Goal: Feedback & Contribution: Leave review/rating

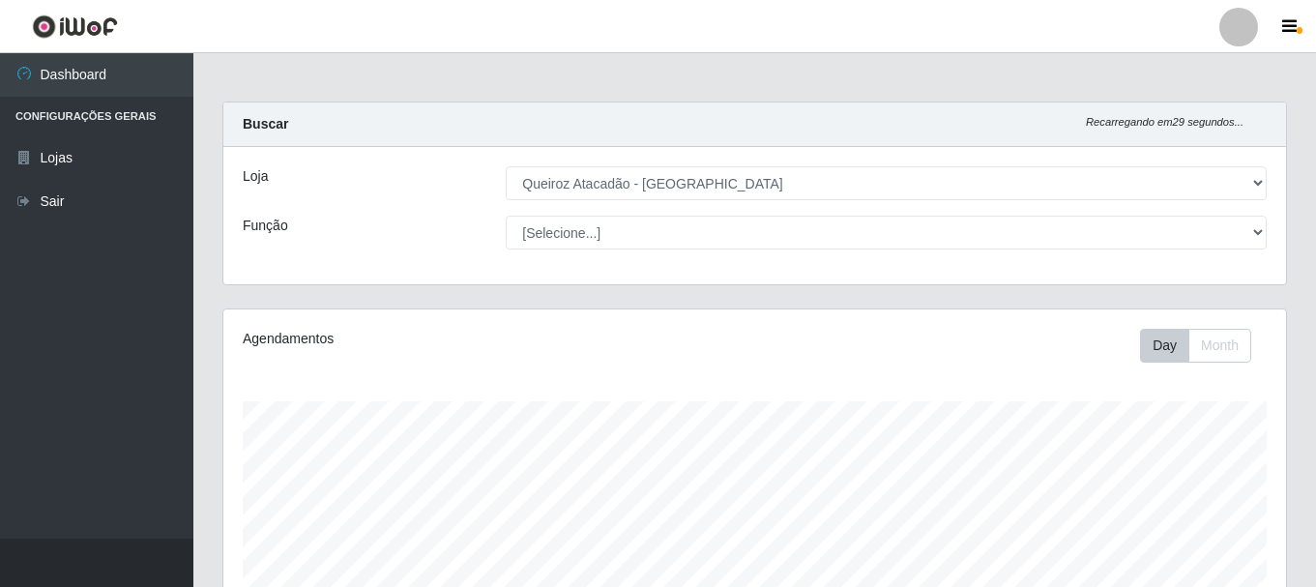
select select "464"
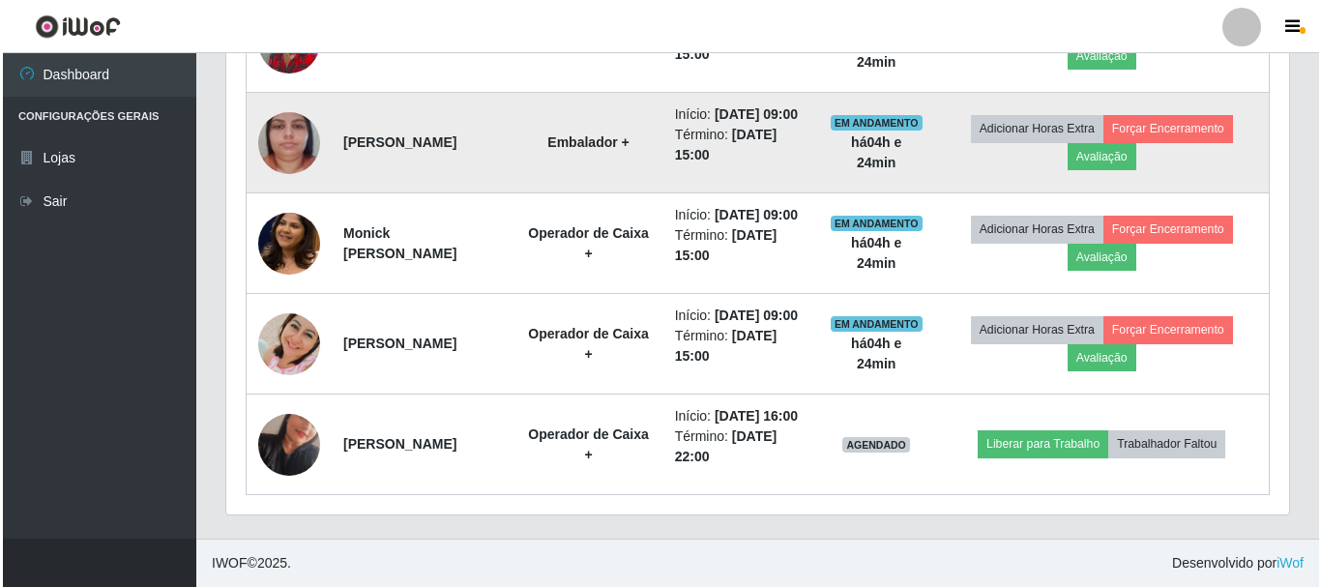
scroll to position [958, 0]
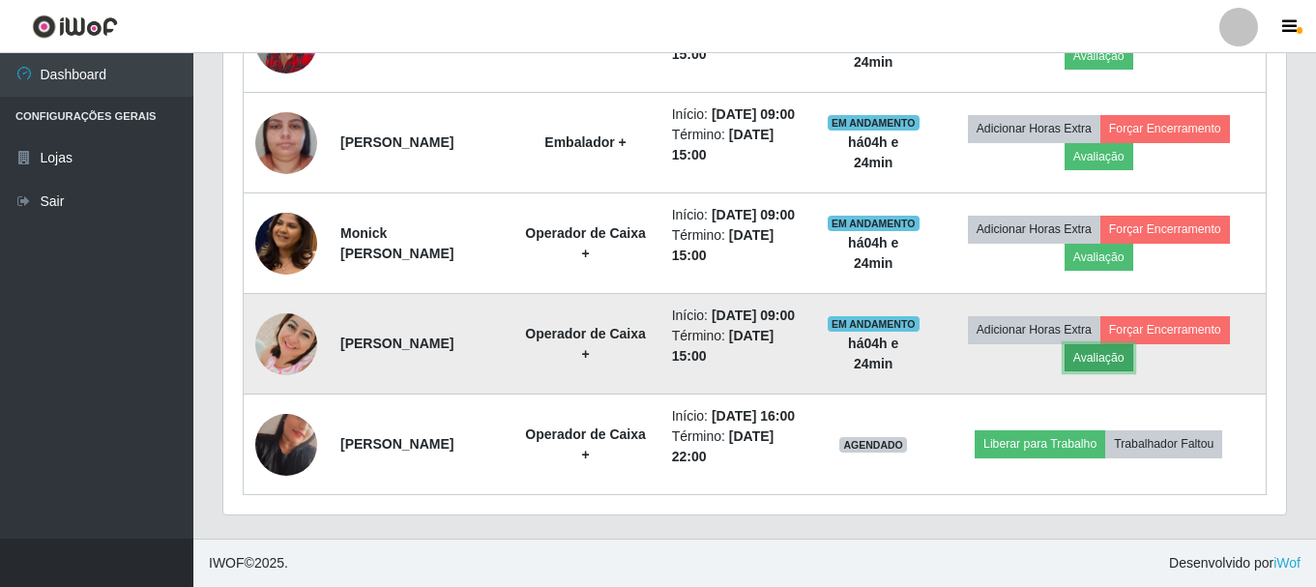
click at [1123, 344] on button "Avaliação" at bounding box center [1099, 357] width 69 height 27
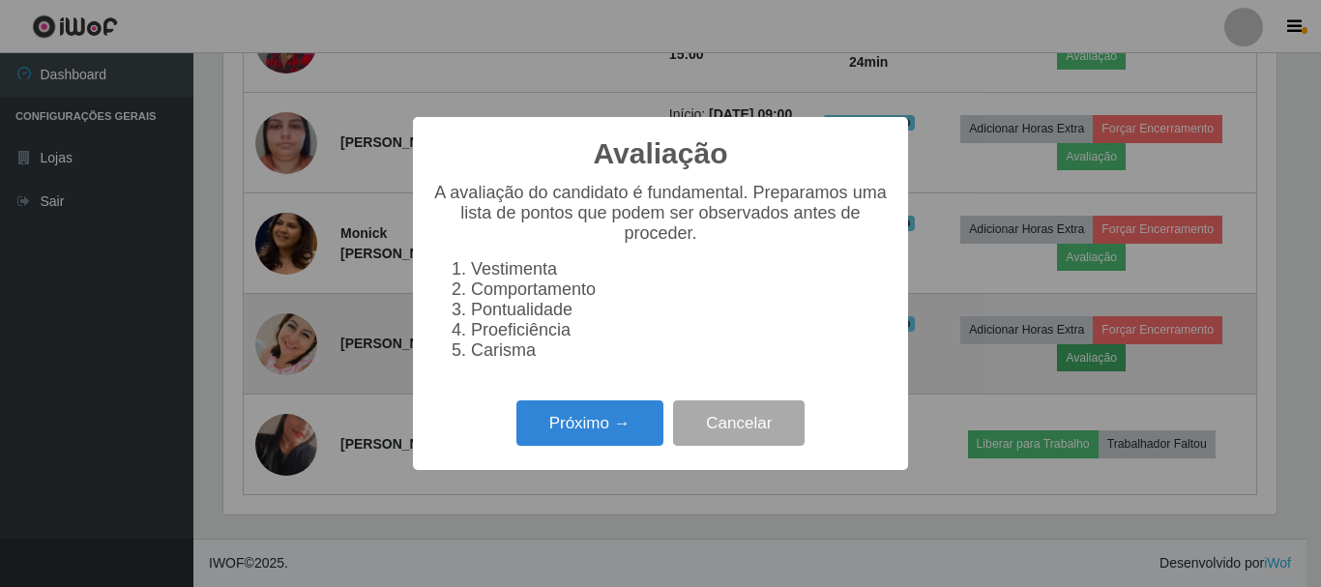
scroll to position [401, 1053]
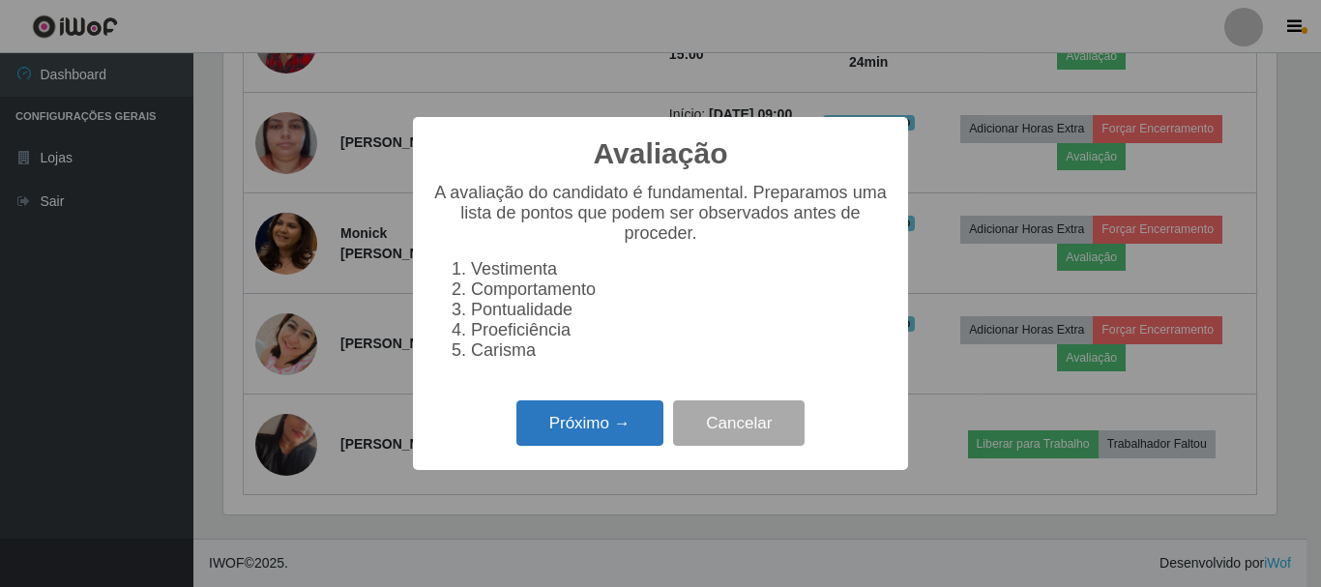
click at [604, 446] on button "Próximo →" at bounding box center [590, 422] width 147 height 45
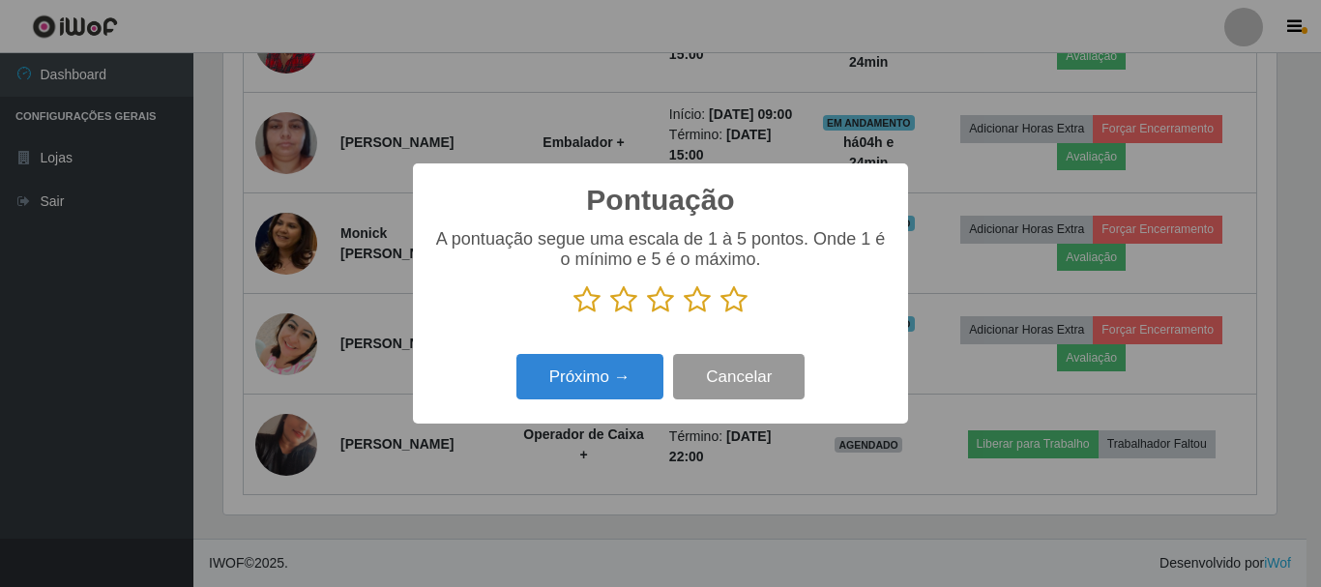
scroll to position [966840, 966188]
click at [733, 309] on icon at bounding box center [734, 299] width 27 height 29
click at [721, 314] on input "radio" at bounding box center [721, 314] width 0 height 0
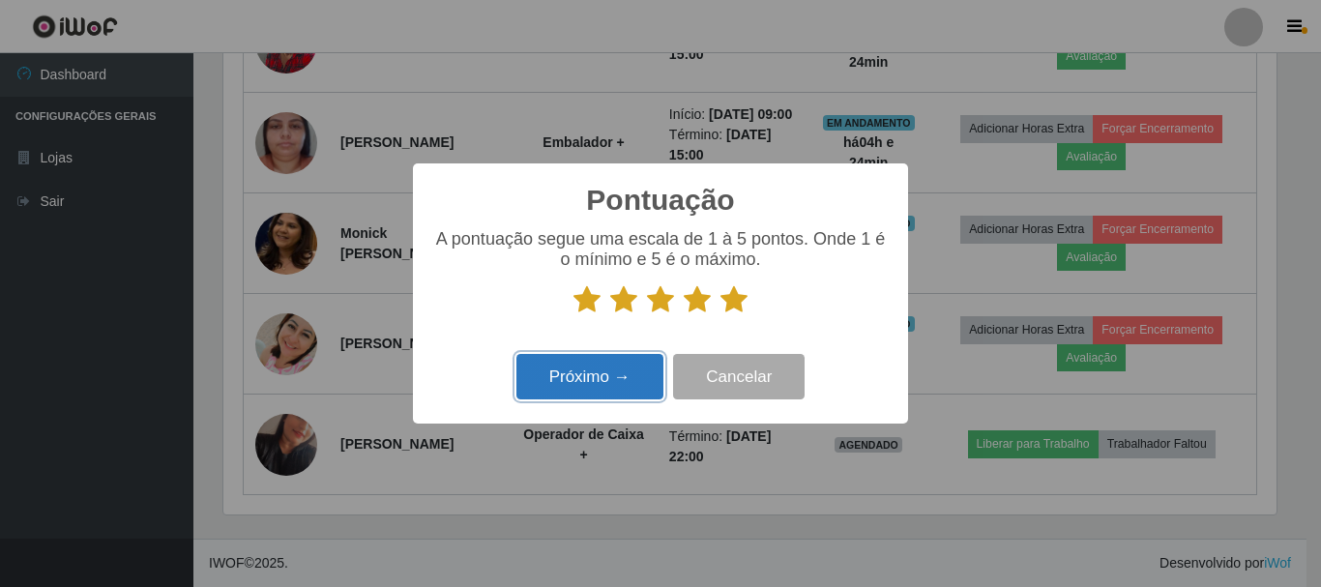
click at [623, 385] on button "Próximo →" at bounding box center [590, 376] width 147 height 45
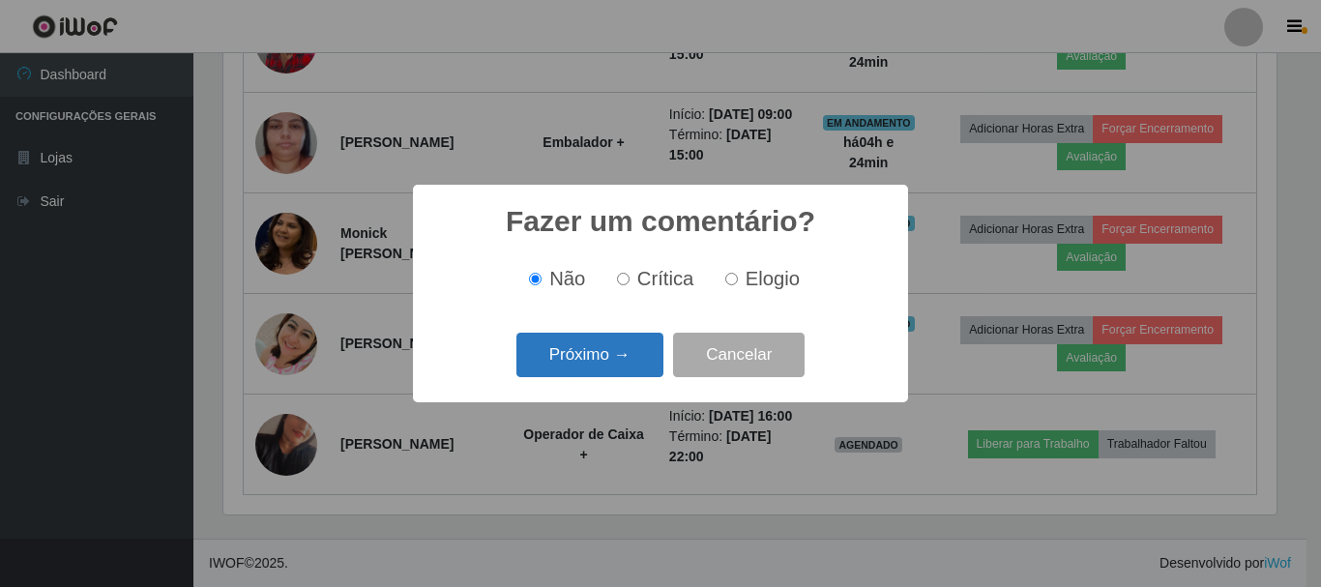
click at [613, 358] on button "Próximo →" at bounding box center [590, 355] width 147 height 45
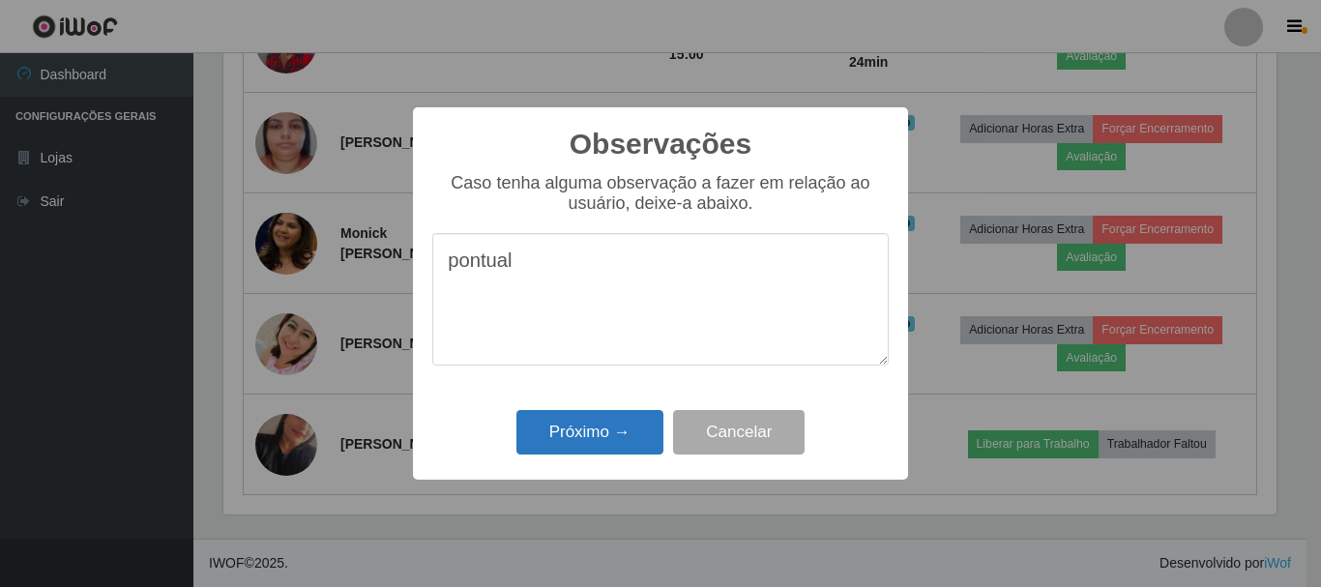
type textarea "pontual"
click at [574, 427] on button "Próximo →" at bounding box center [590, 432] width 147 height 45
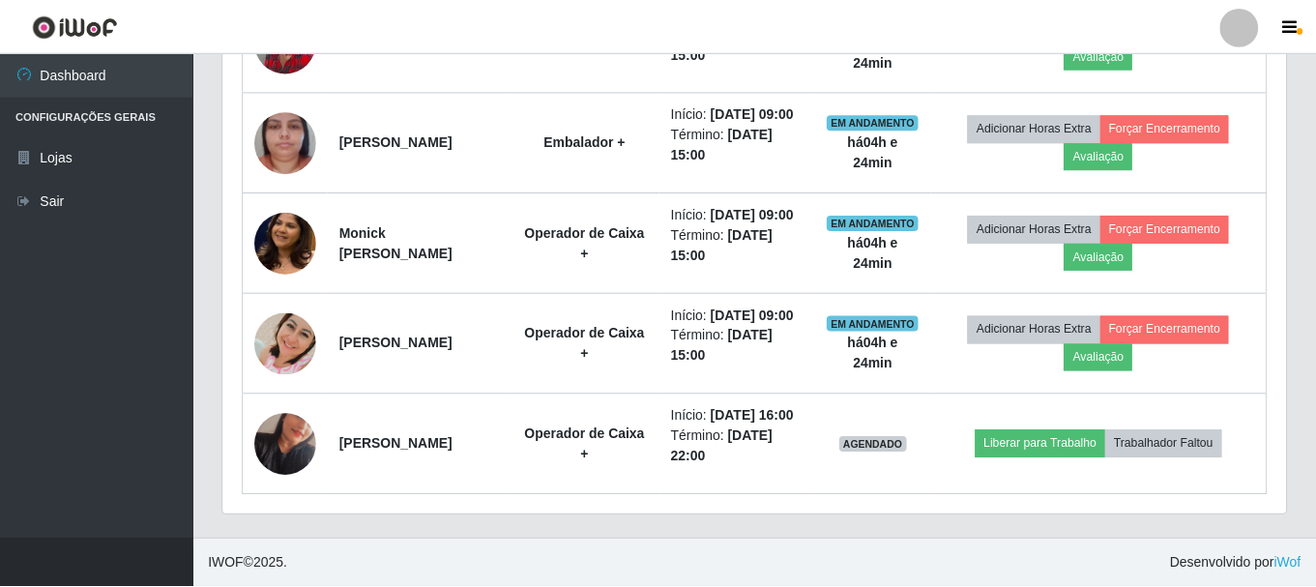
scroll to position [401, 1063]
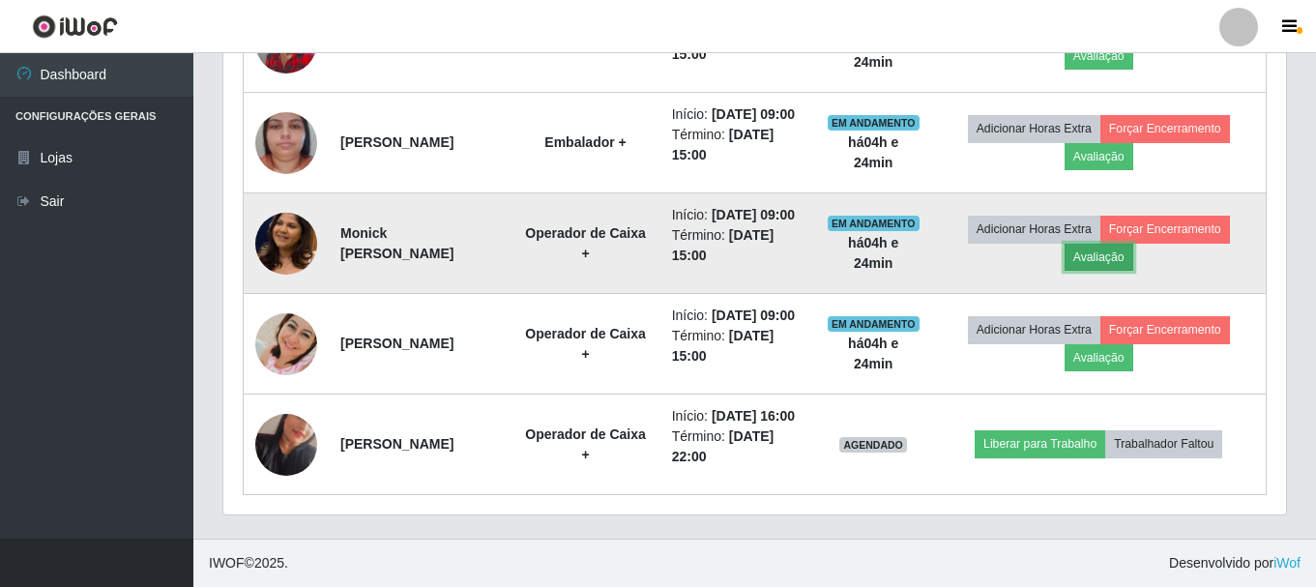
click at [1110, 244] on button "Avaliação" at bounding box center [1099, 257] width 69 height 27
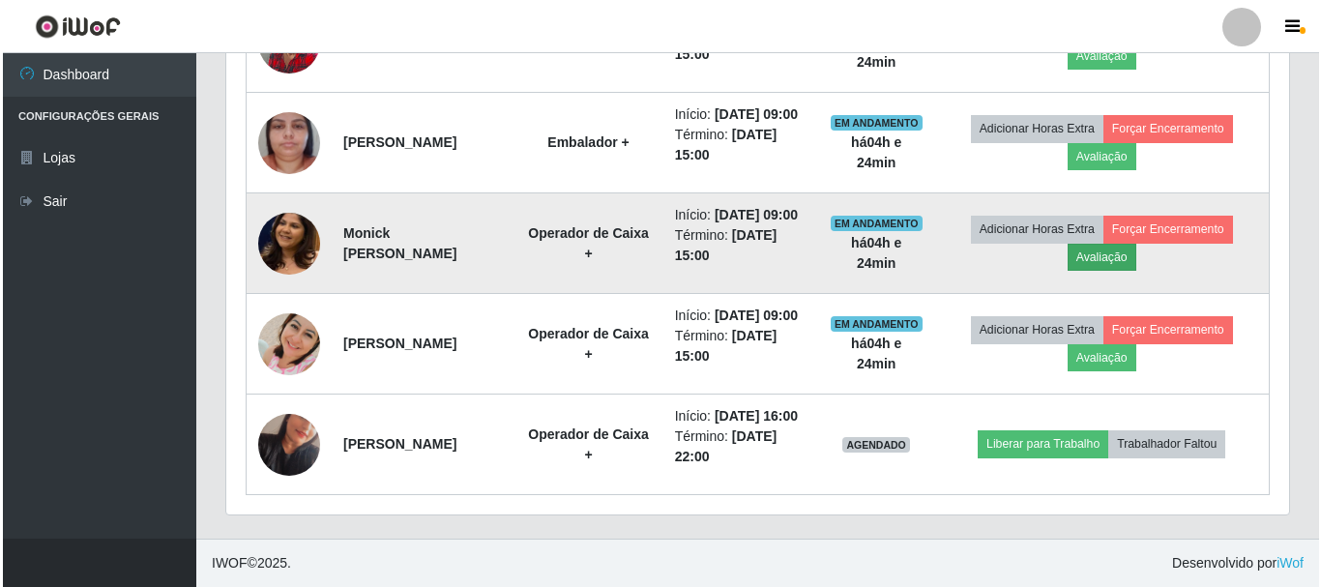
scroll to position [401, 1053]
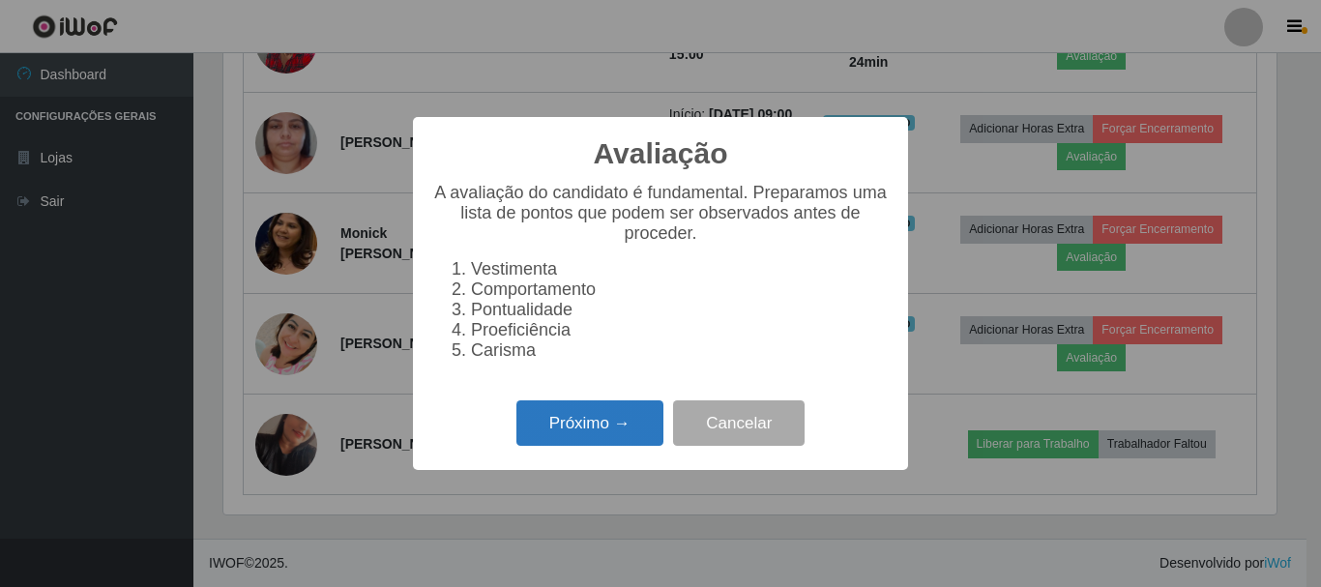
click at [611, 428] on button "Próximo →" at bounding box center [590, 422] width 147 height 45
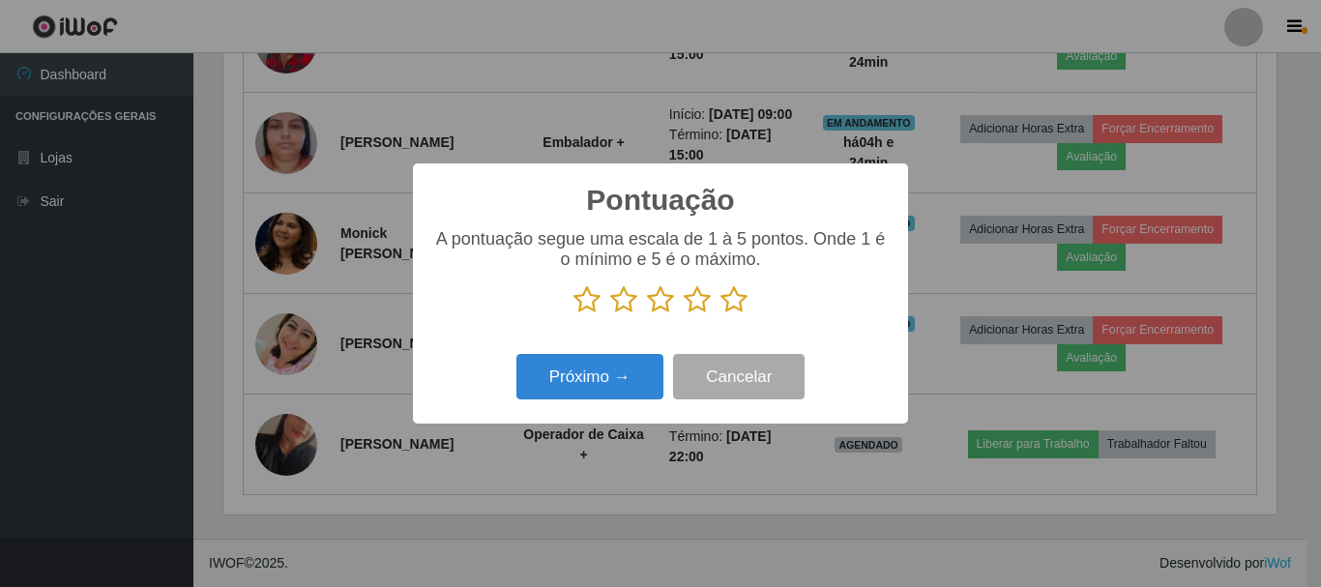
scroll to position [966840, 966188]
click at [737, 304] on icon at bounding box center [734, 299] width 27 height 29
click at [721, 314] on input "radio" at bounding box center [721, 314] width 0 height 0
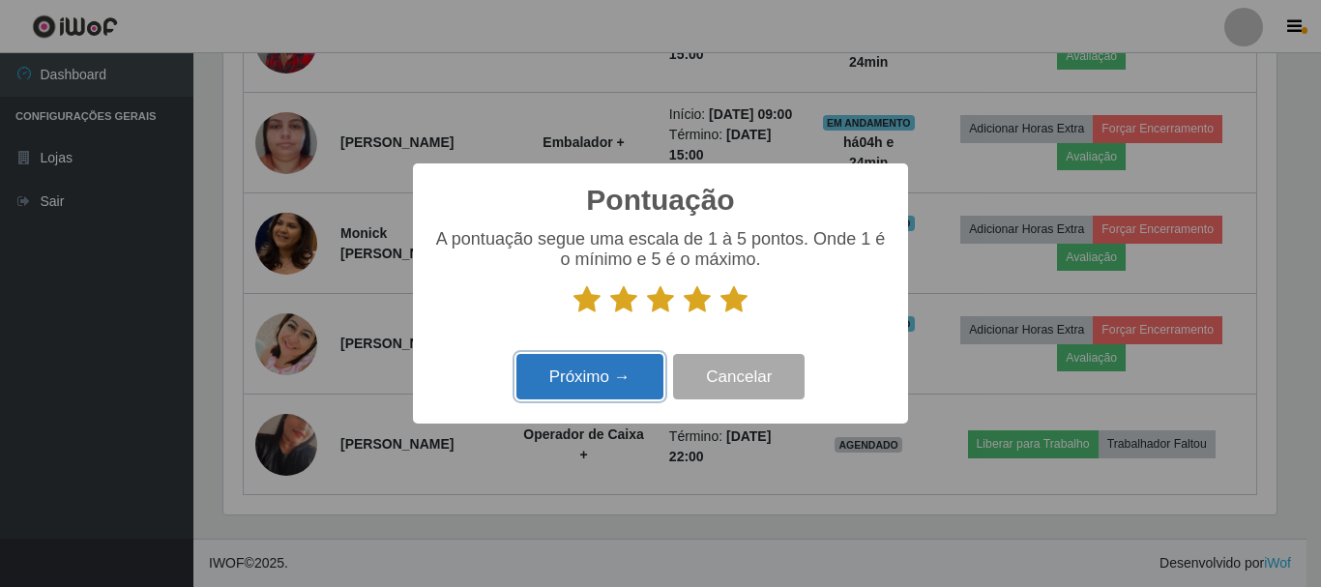
click at [596, 382] on button "Próximo →" at bounding box center [590, 376] width 147 height 45
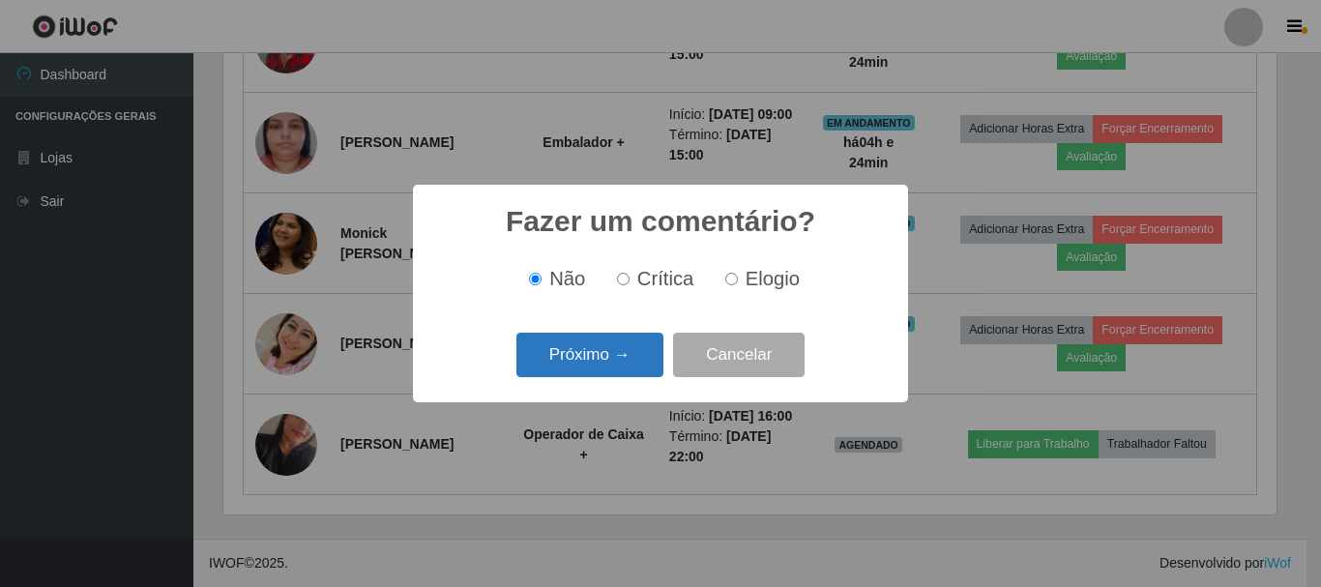
click at [609, 365] on button "Próximo →" at bounding box center [590, 355] width 147 height 45
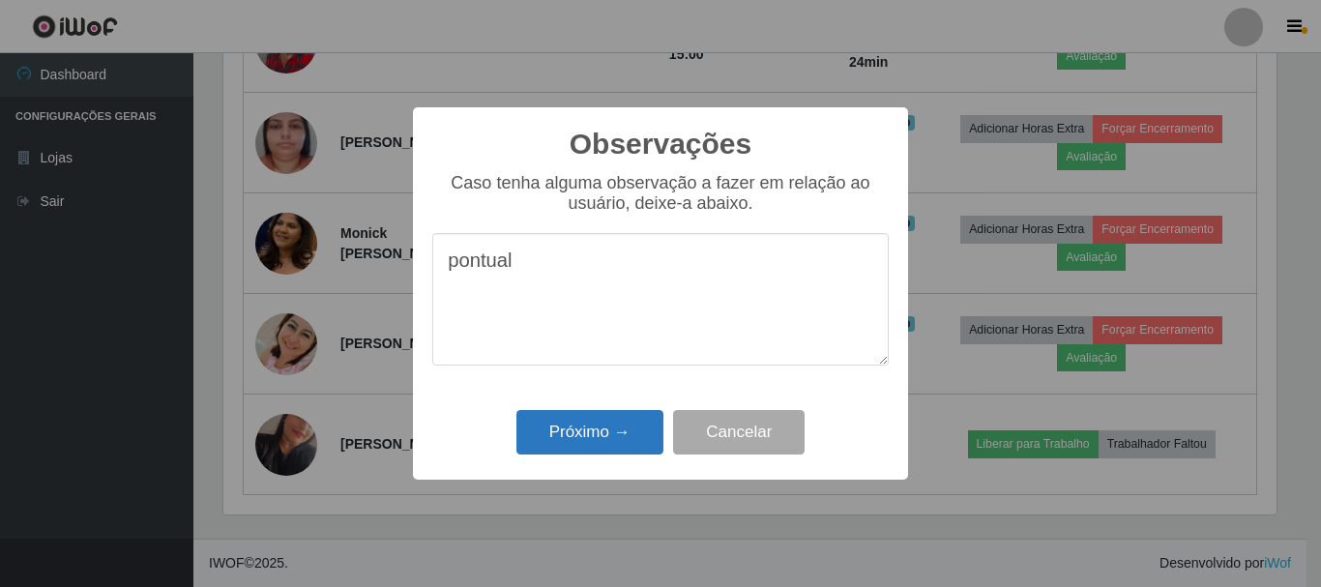
type textarea "pontual"
click at [650, 436] on button "Próximo →" at bounding box center [590, 432] width 147 height 45
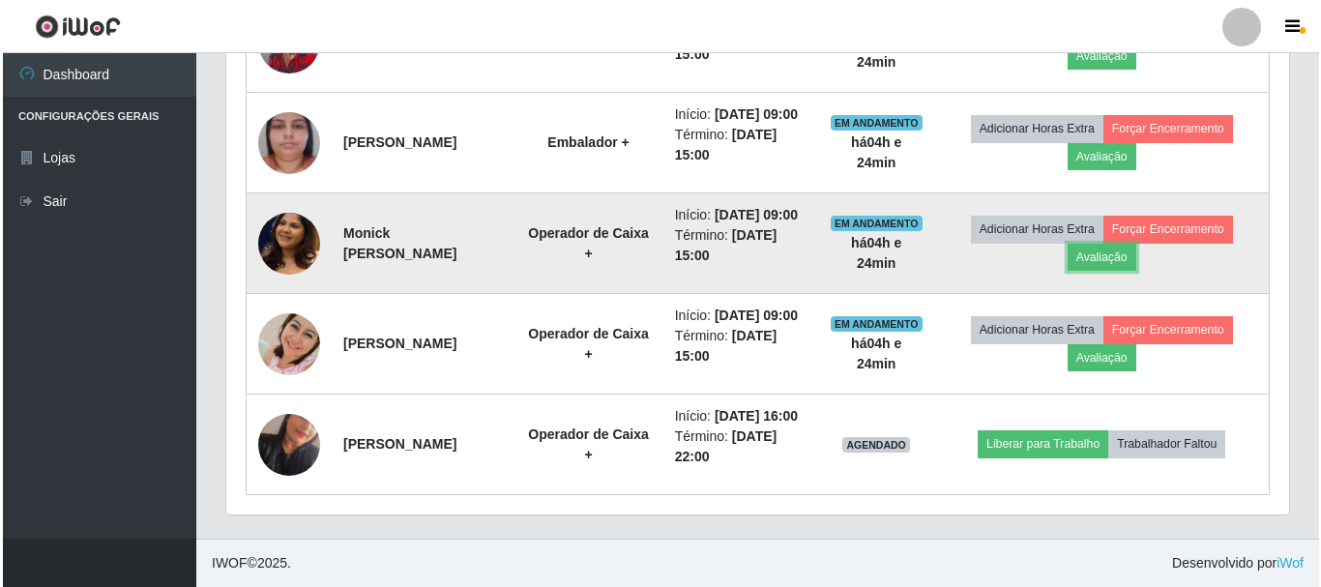
scroll to position [861, 0]
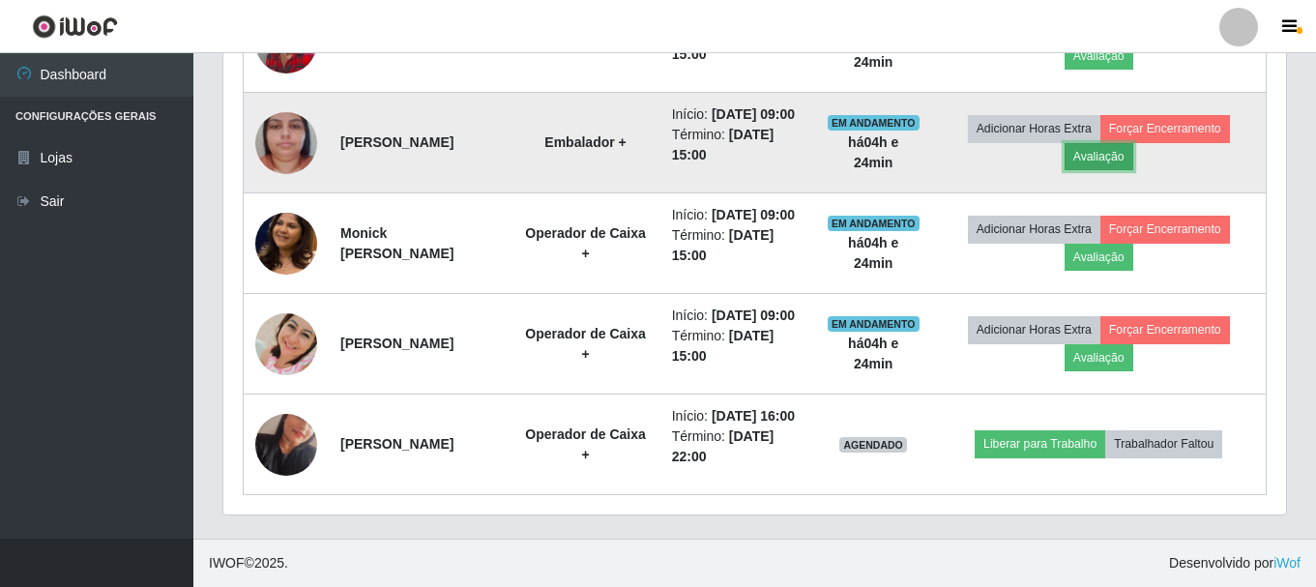
click at [1100, 170] on button "Avaliação" at bounding box center [1099, 156] width 69 height 27
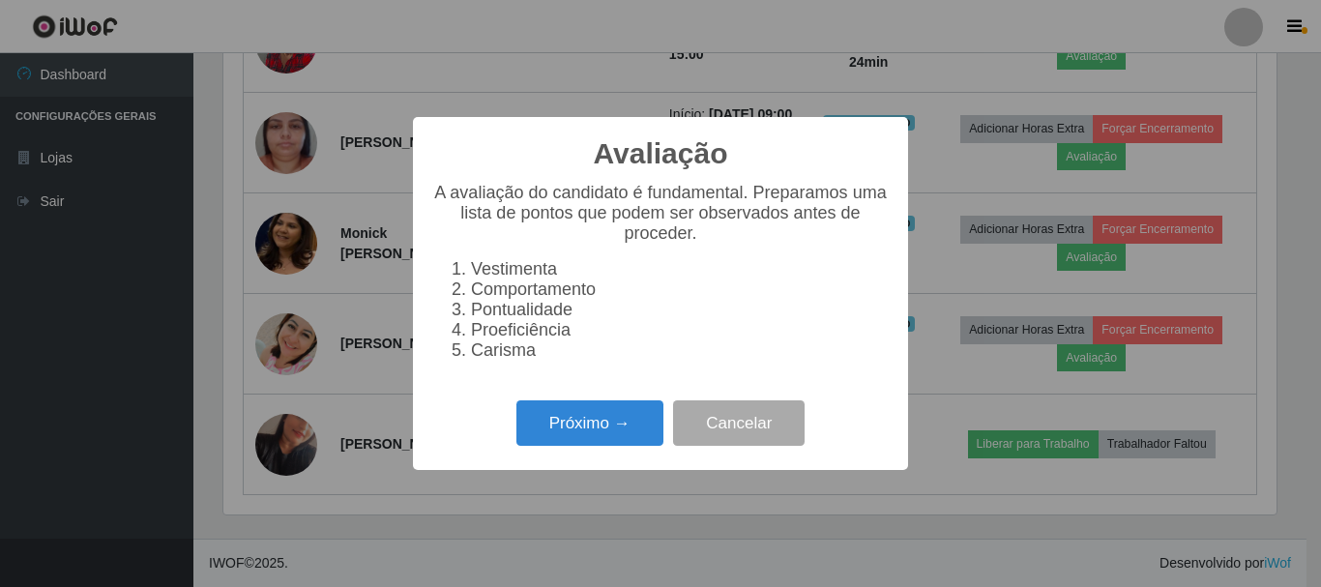
scroll to position [401, 1053]
click at [593, 428] on button "Próximo →" at bounding box center [590, 422] width 147 height 45
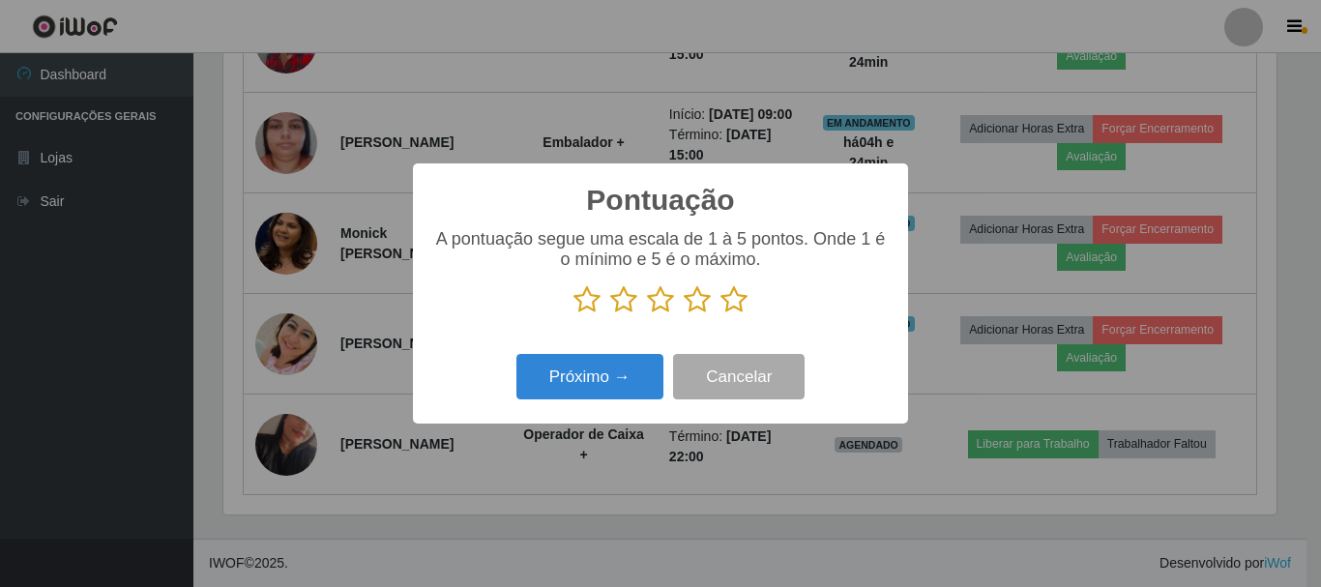
scroll to position [966840, 966188]
click at [729, 300] on icon at bounding box center [734, 299] width 27 height 29
click at [721, 314] on input "radio" at bounding box center [721, 314] width 0 height 0
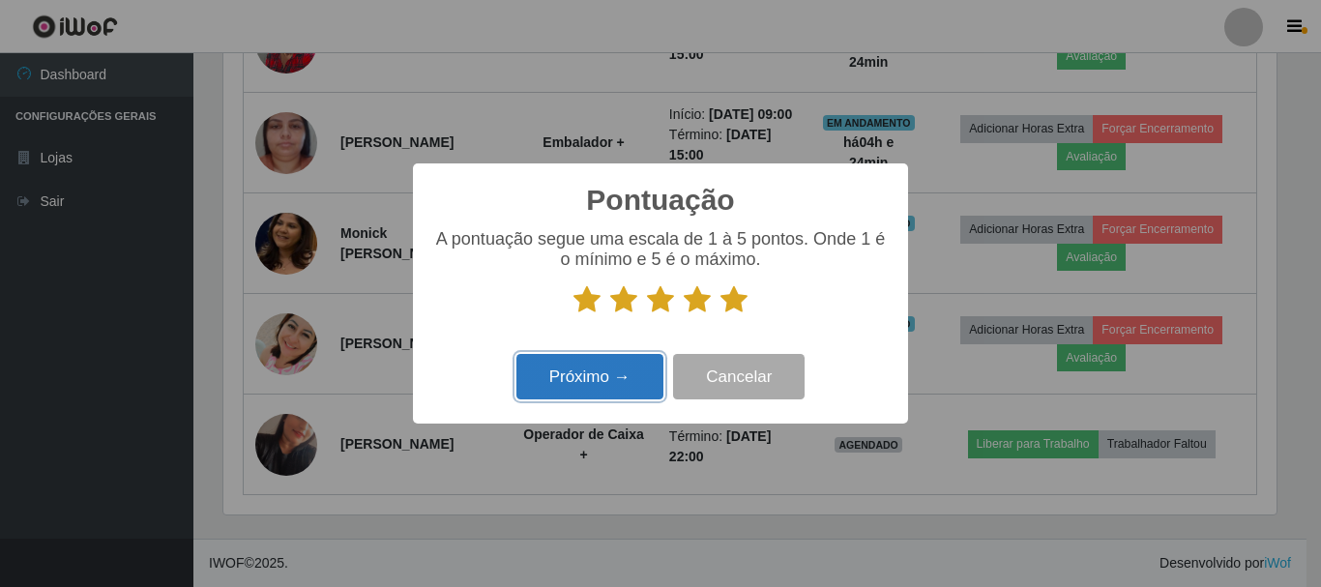
click at [618, 387] on button "Próximo →" at bounding box center [590, 376] width 147 height 45
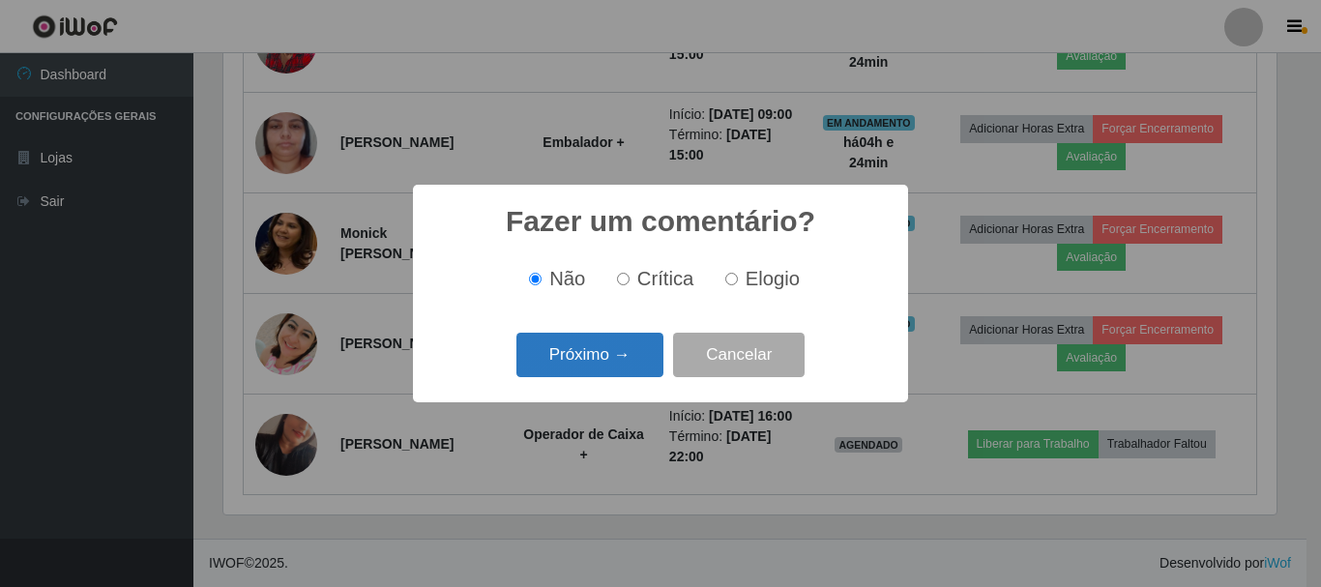
click at [609, 340] on button "Próximo →" at bounding box center [590, 355] width 147 height 45
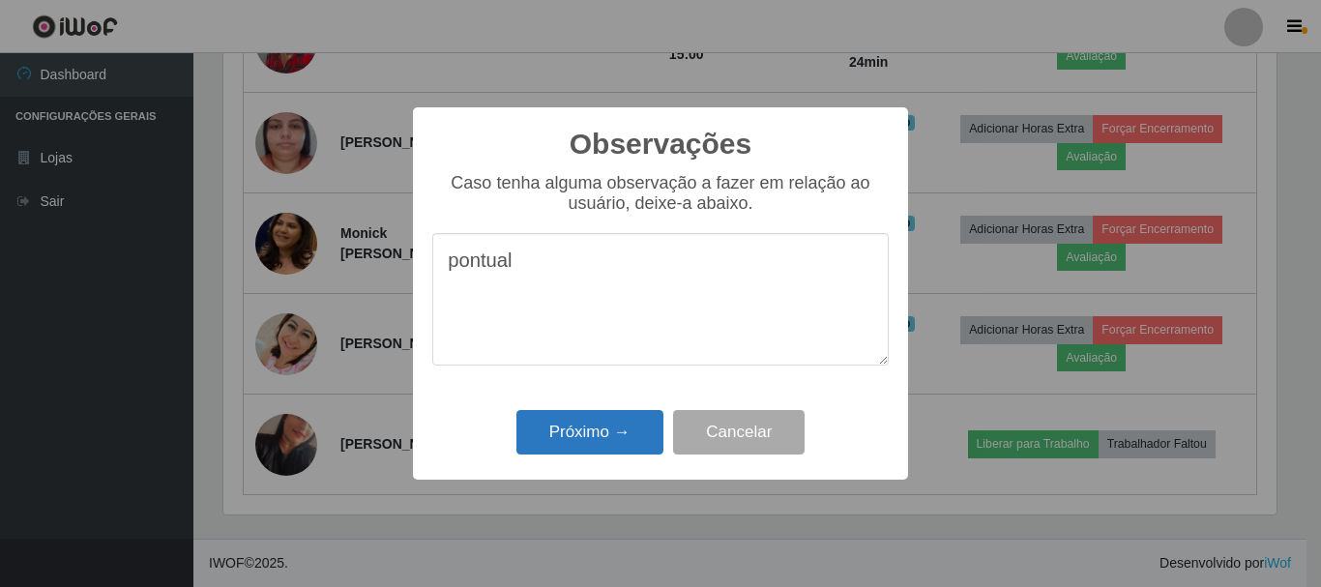
type textarea "pontual"
click at [585, 437] on button "Próximo →" at bounding box center [590, 432] width 147 height 45
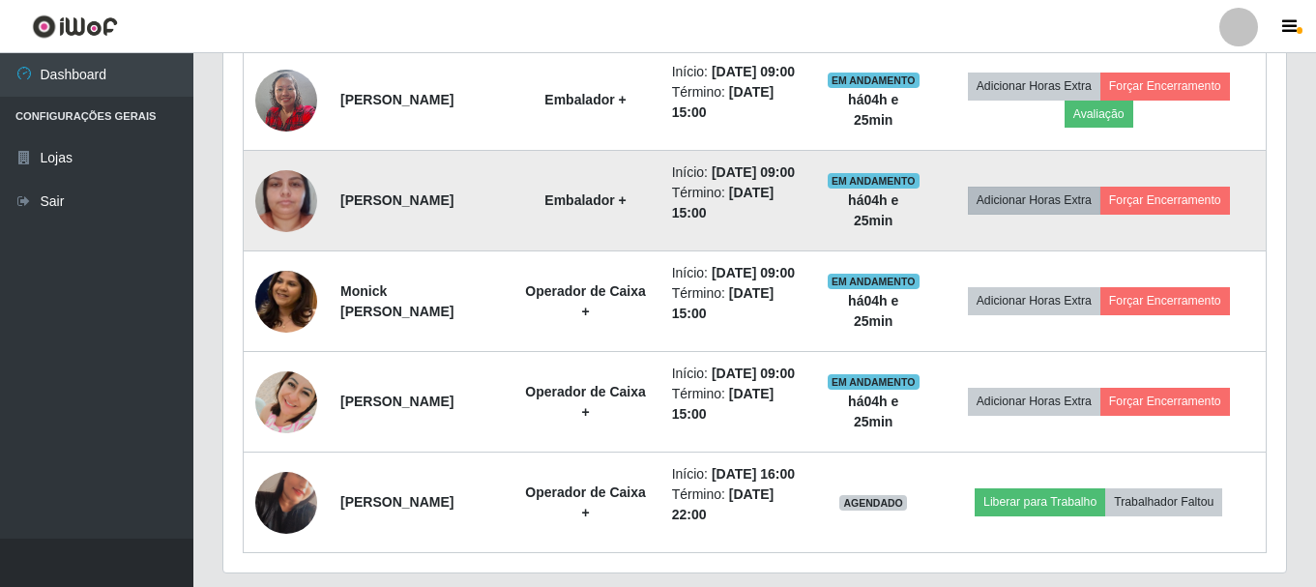
scroll to position [764, 0]
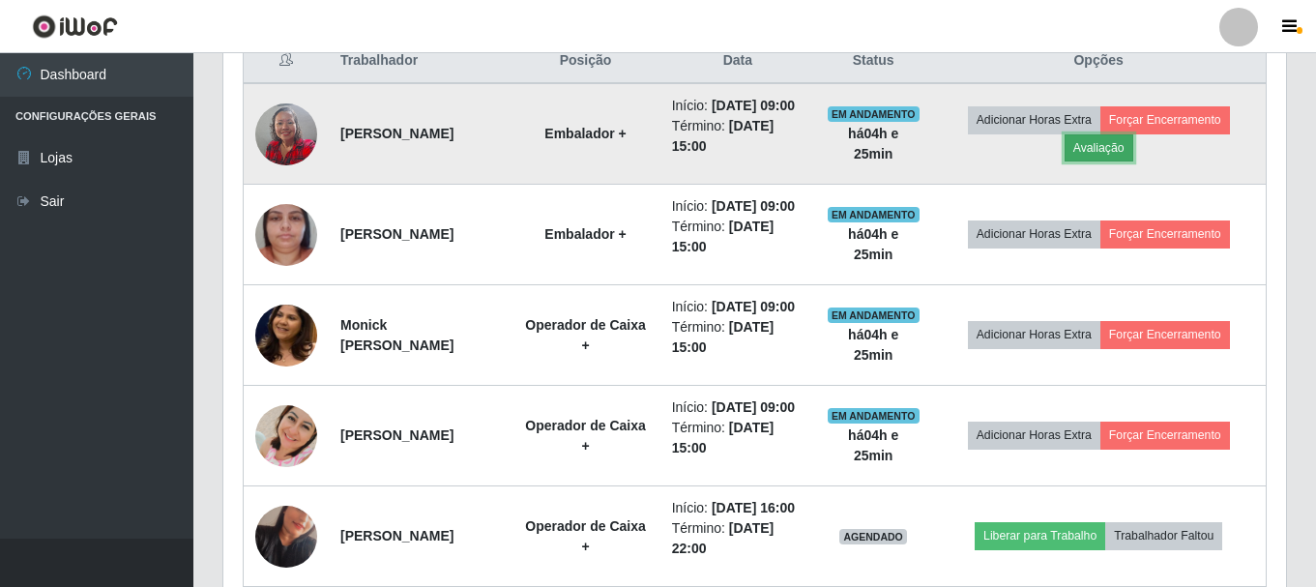
click at [1104, 151] on button "Avaliação" at bounding box center [1099, 147] width 69 height 27
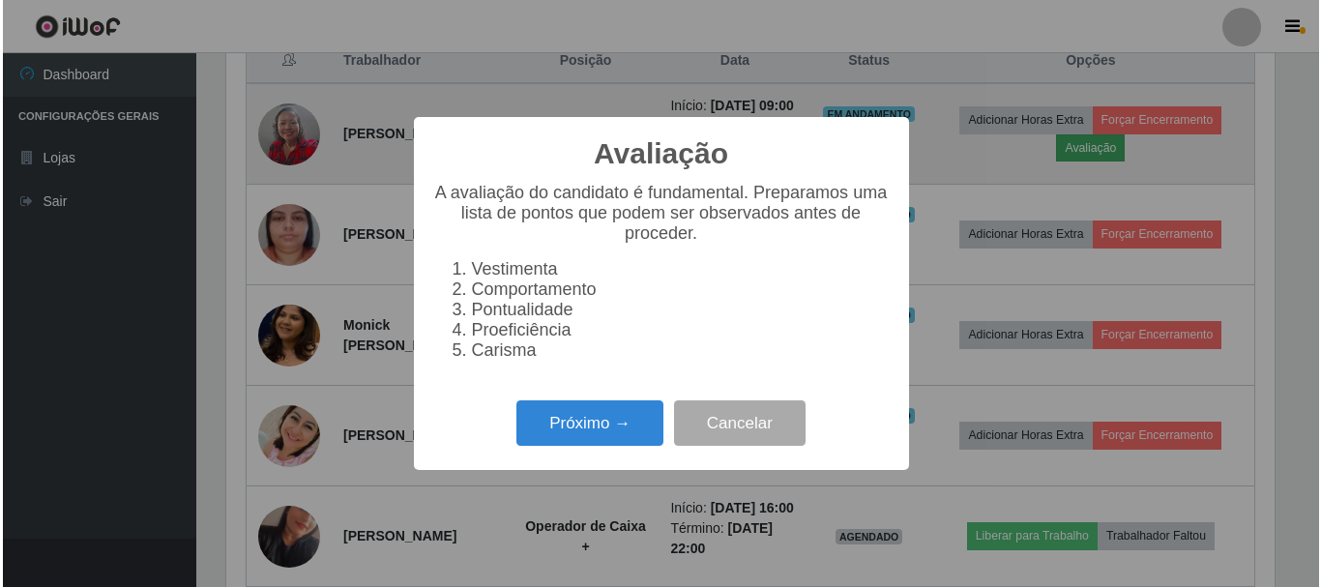
scroll to position [401, 1053]
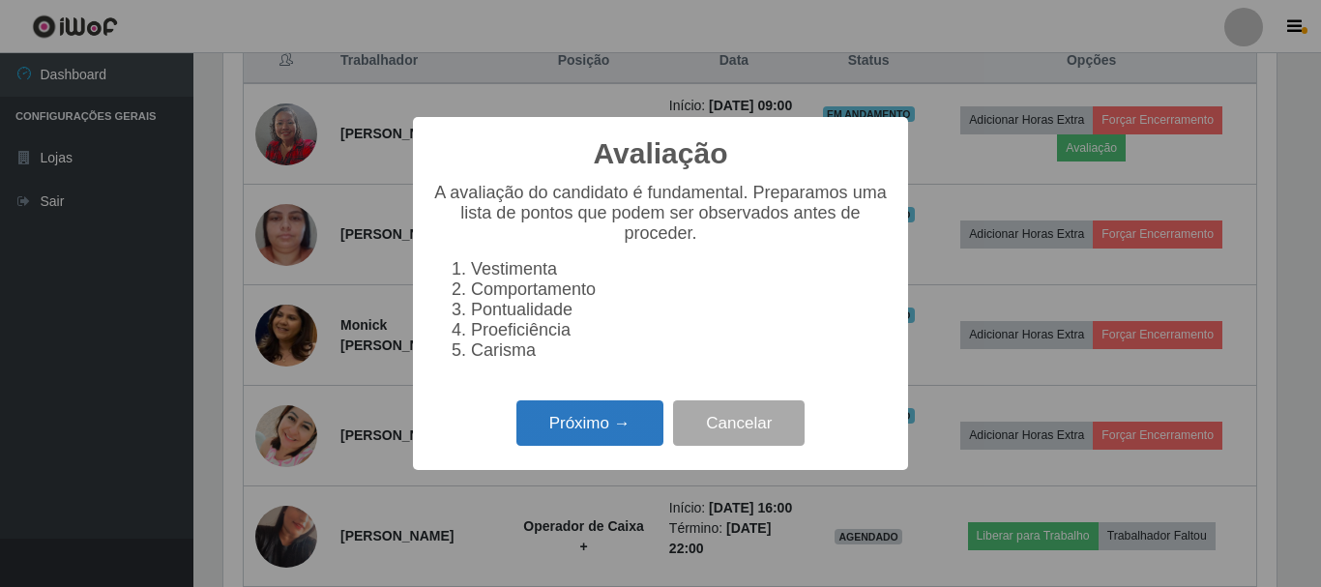
click at [617, 430] on button "Próximo →" at bounding box center [590, 422] width 147 height 45
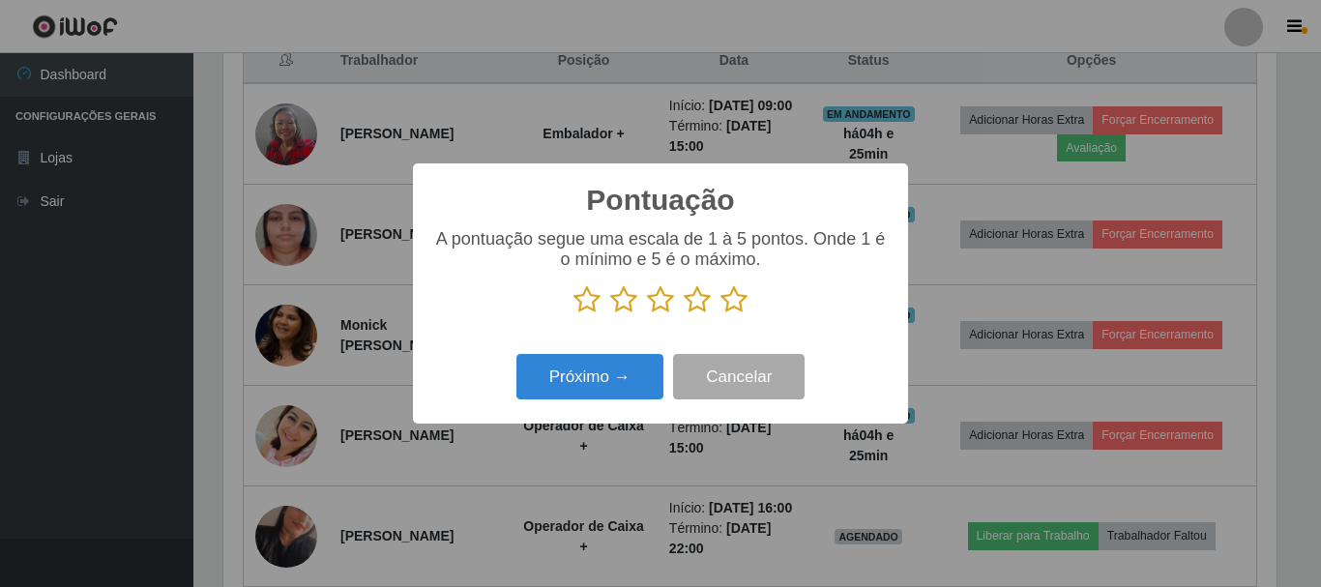
click at [739, 298] on icon at bounding box center [734, 299] width 27 height 29
click at [721, 314] on input "radio" at bounding box center [721, 314] width 0 height 0
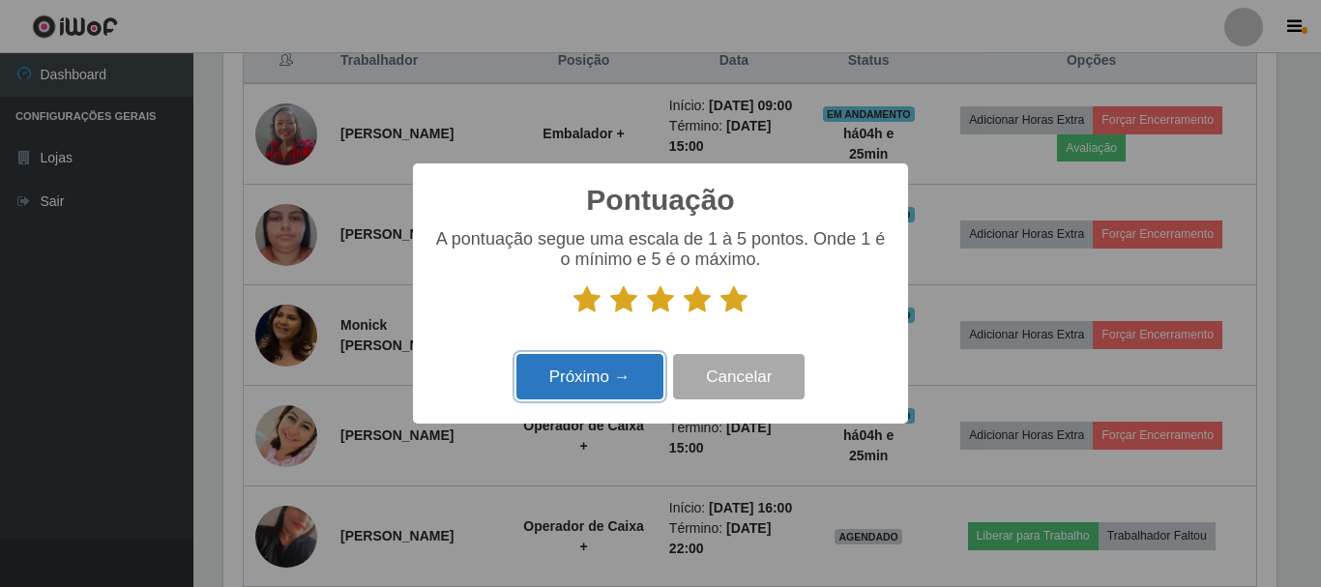
click at [619, 367] on button "Próximo →" at bounding box center [590, 376] width 147 height 45
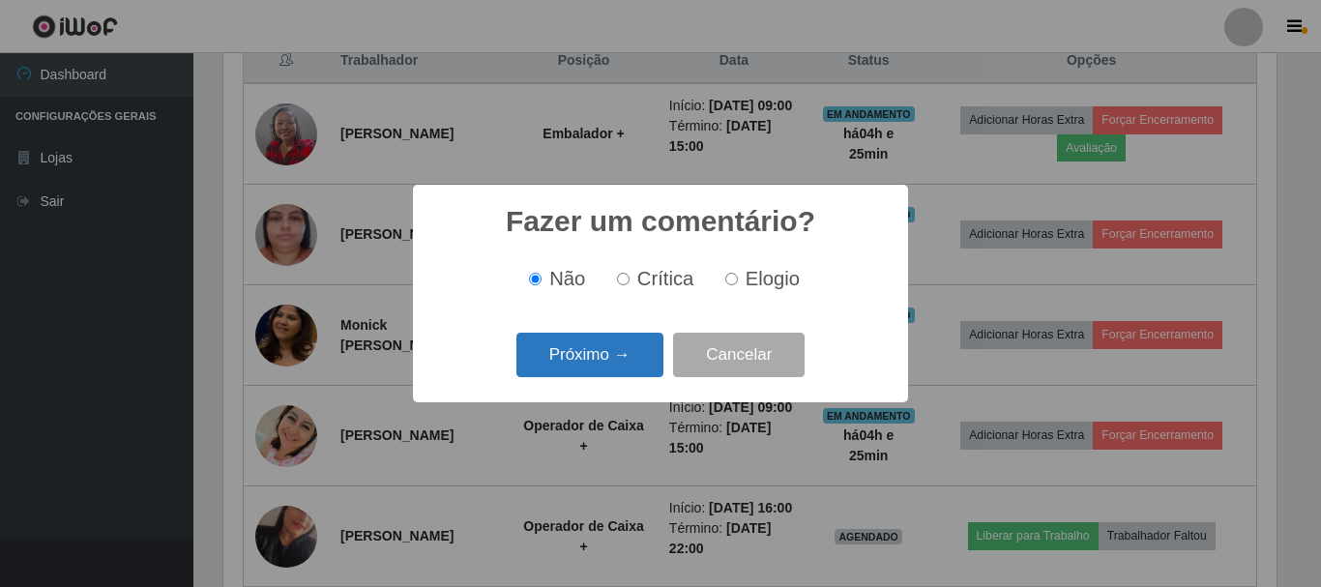
click at [620, 359] on button "Próximo →" at bounding box center [590, 355] width 147 height 45
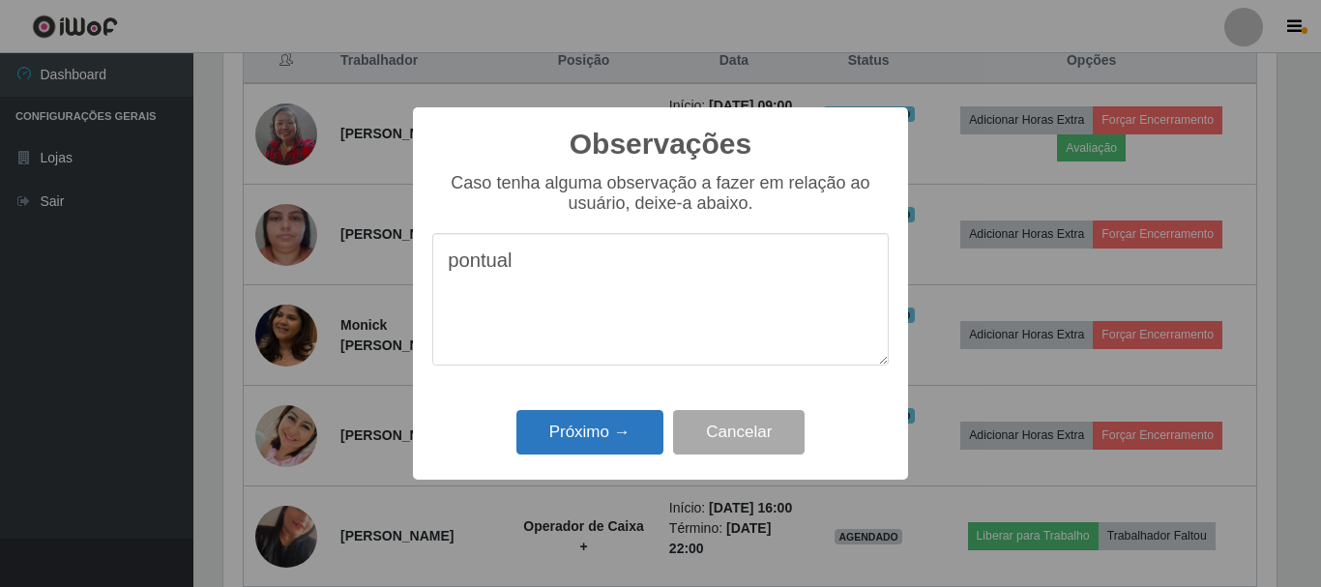
type textarea "pontual"
click at [606, 432] on button "Próximo →" at bounding box center [590, 432] width 147 height 45
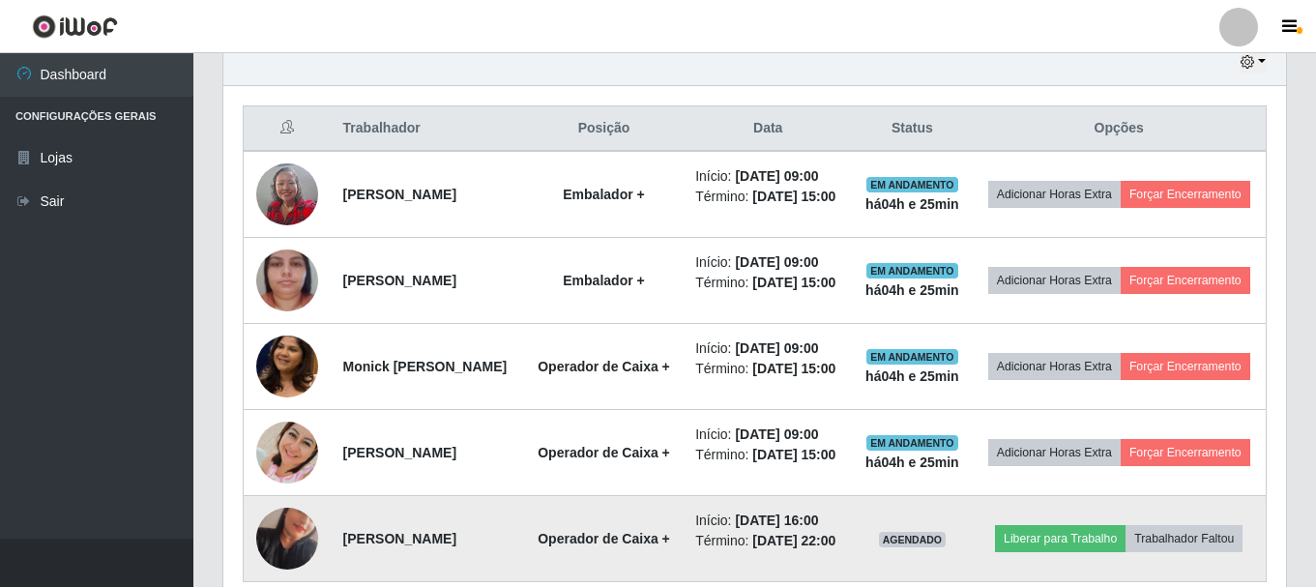
scroll to position [663, 0]
